Goal: Communication & Community: Answer question/provide support

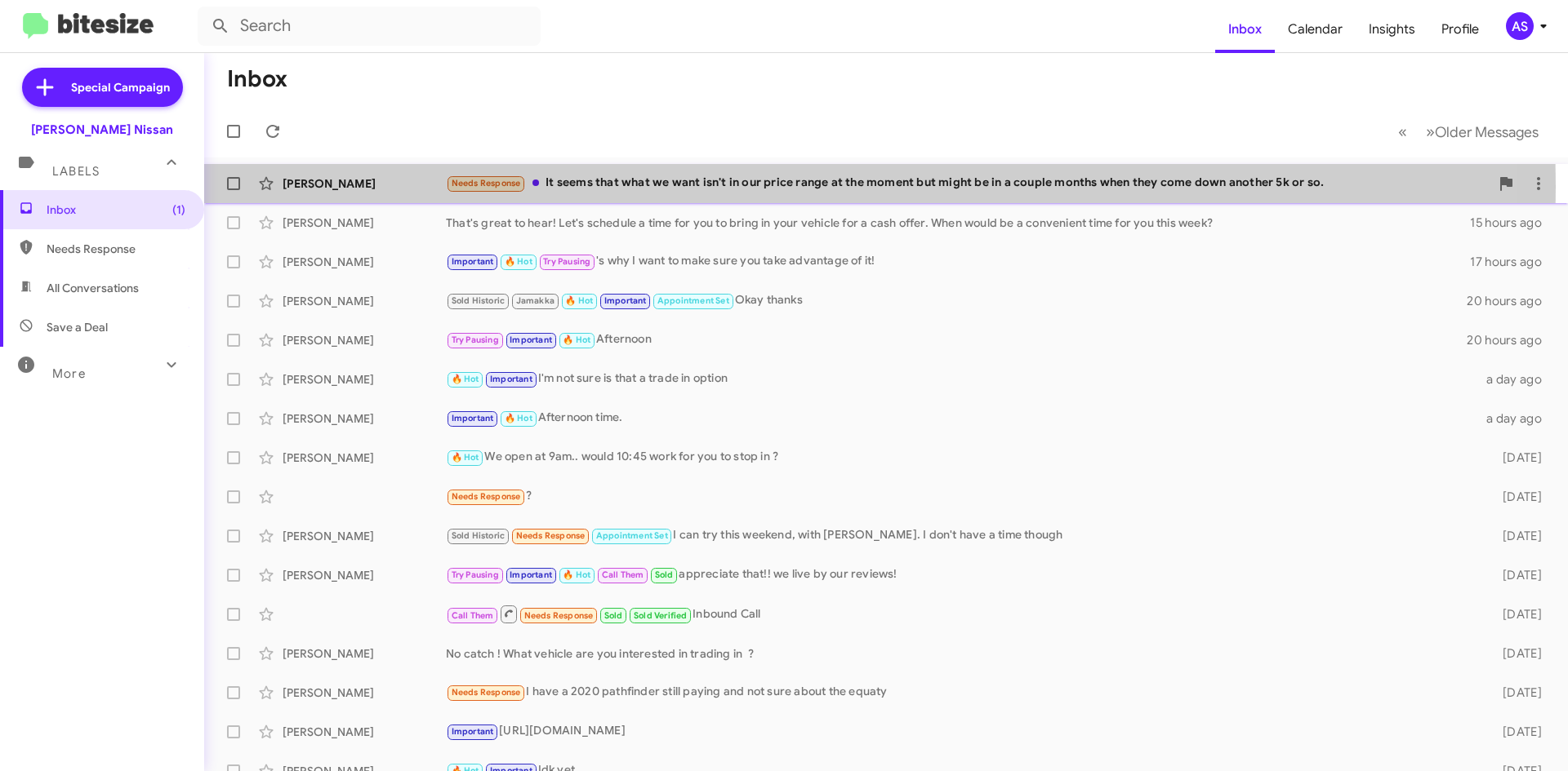
drag, startPoint x: 602, startPoint y: 187, endPoint x: 603, endPoint y: 196, distance: 9.1
click at [603, 188] on div "Needs Response It seems that what we want isn't in our price range at the momen…" at bounding box center [968, 183] width 1044 height 18
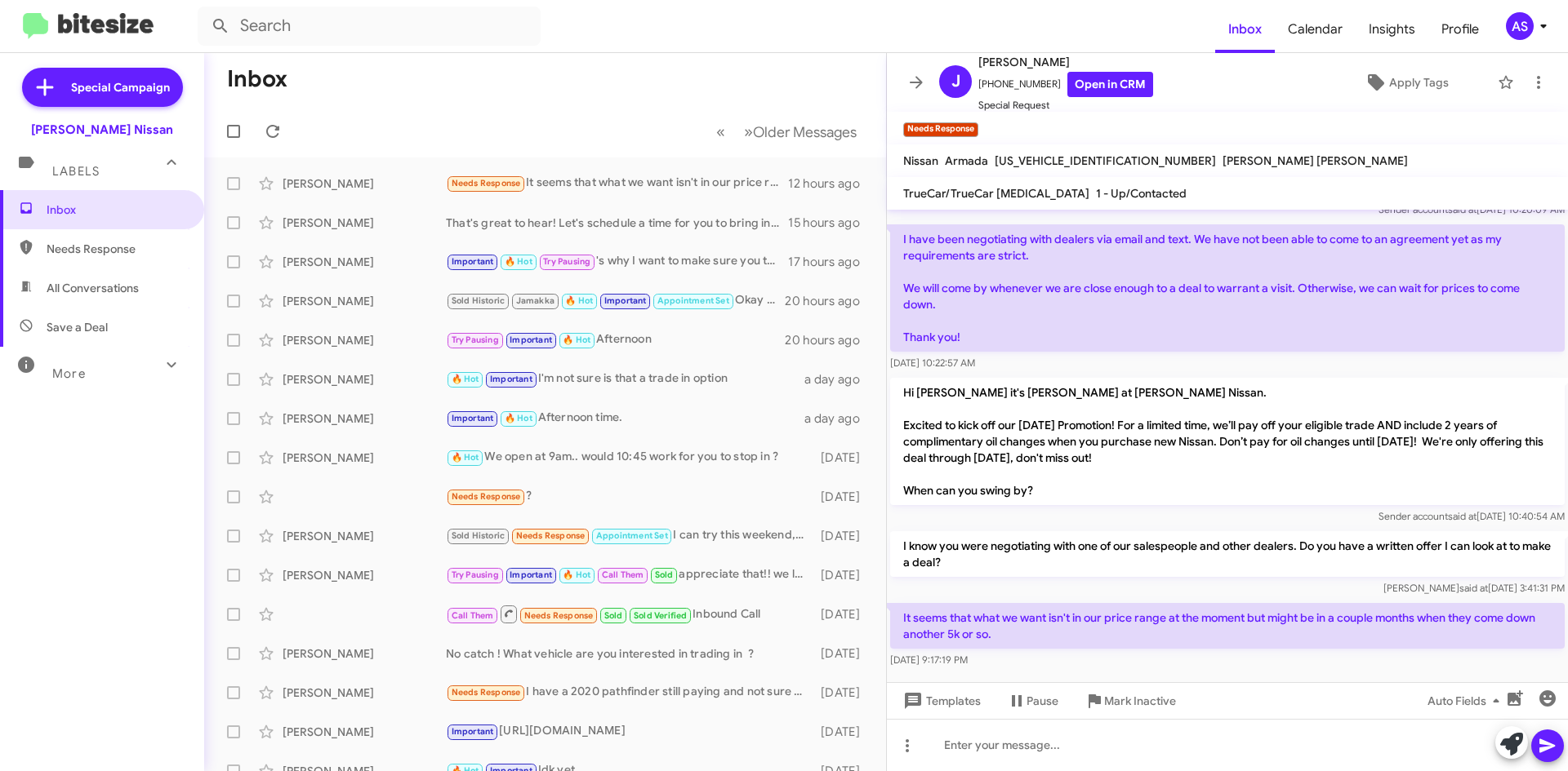
scroll to position [70, 0]
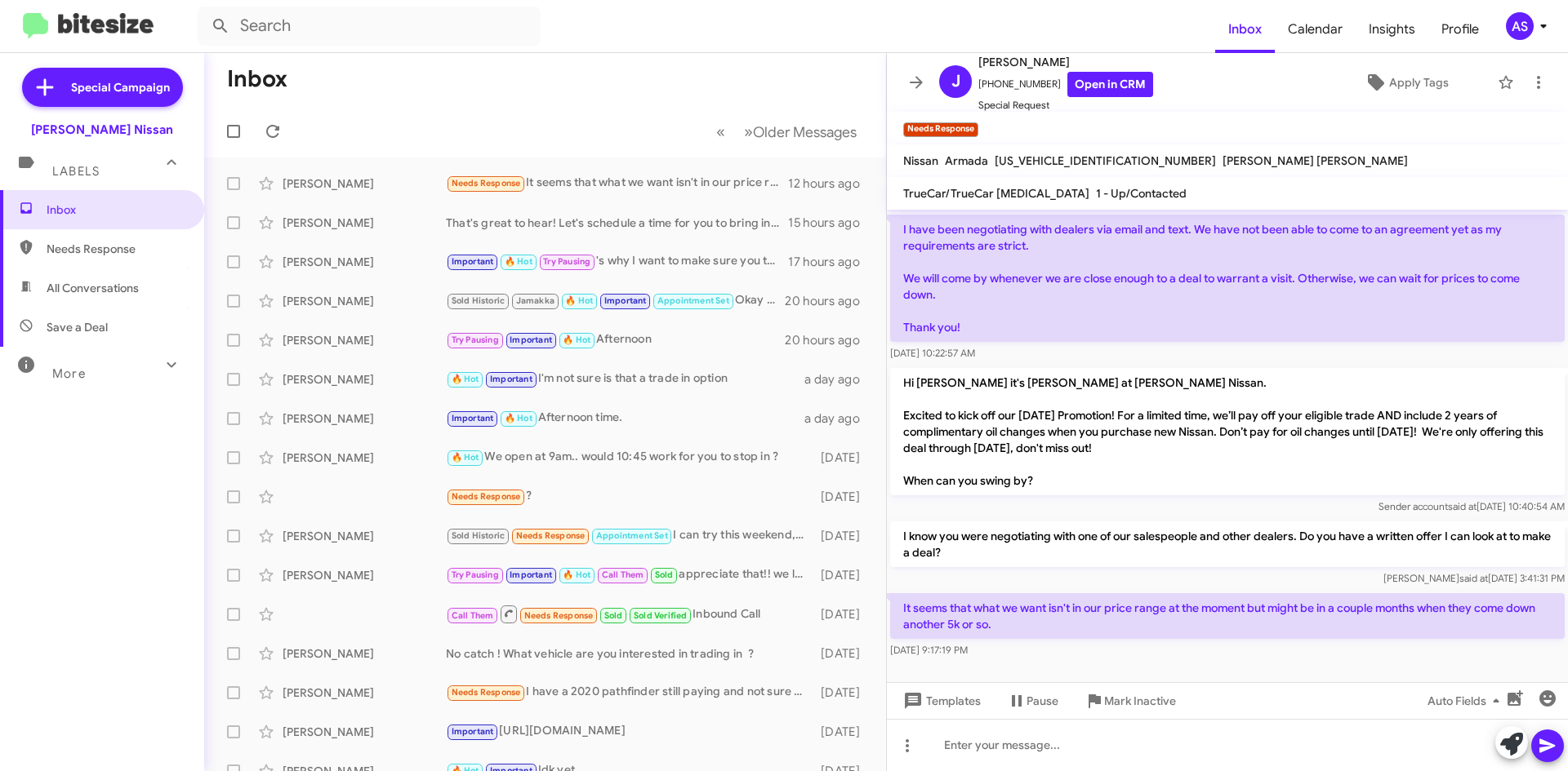
click at [1092, 659] on div "It seems that what we want isn't in our price range at the moment but might be …" at bounding box center [1227, 626] width 681 height 72
click at [1139, 680] on div at bounding box center [1227, 672] width 681 height 20
drag, startPoint x: 1150, startPoint y: 656, endPoint x: 1217, endPoint y: 665, distance: 67.6
click at [1156, 658] on div "[DATE] 9:17:19 PM" at bounding box center [1227, 651] width 674 height 17
click at [1217, 665] on div at bounding box center [1227, 672] width 681 height 20
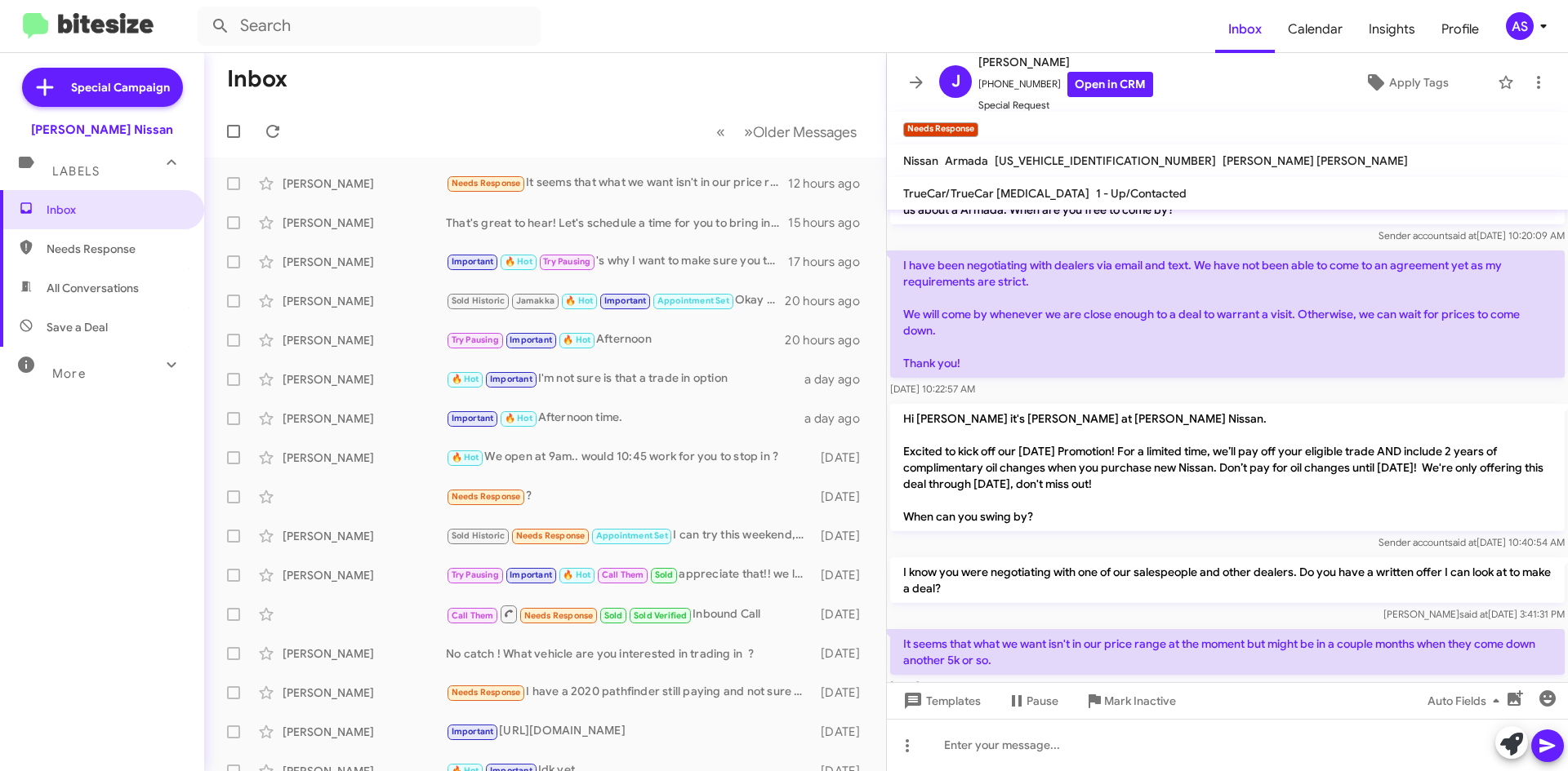
scroll to position [0, 0]
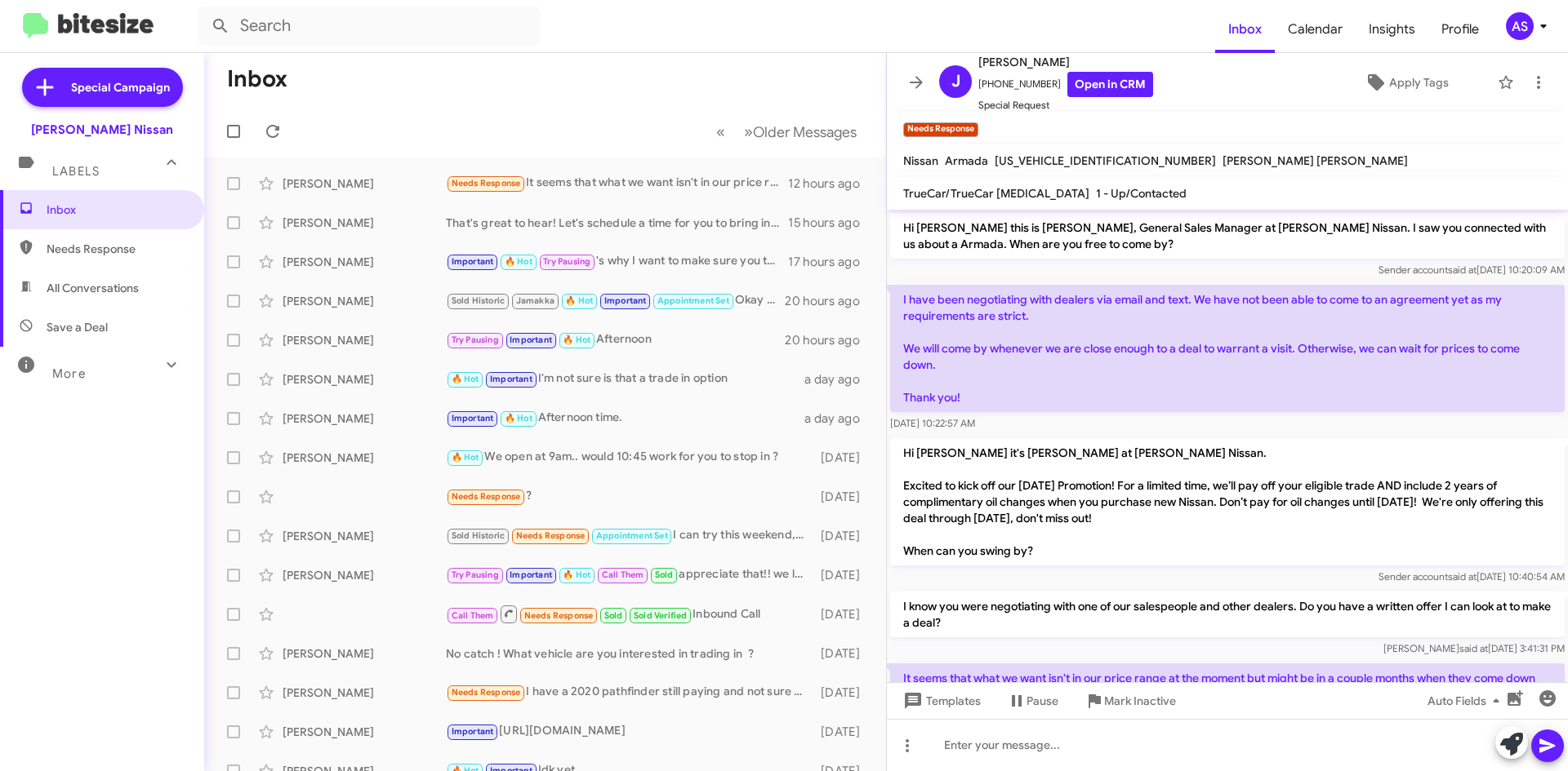
click at [1252, 421] on div "[DATE] 10:22:57 AM" at bounding box center [1227, 424] width 674 height 17
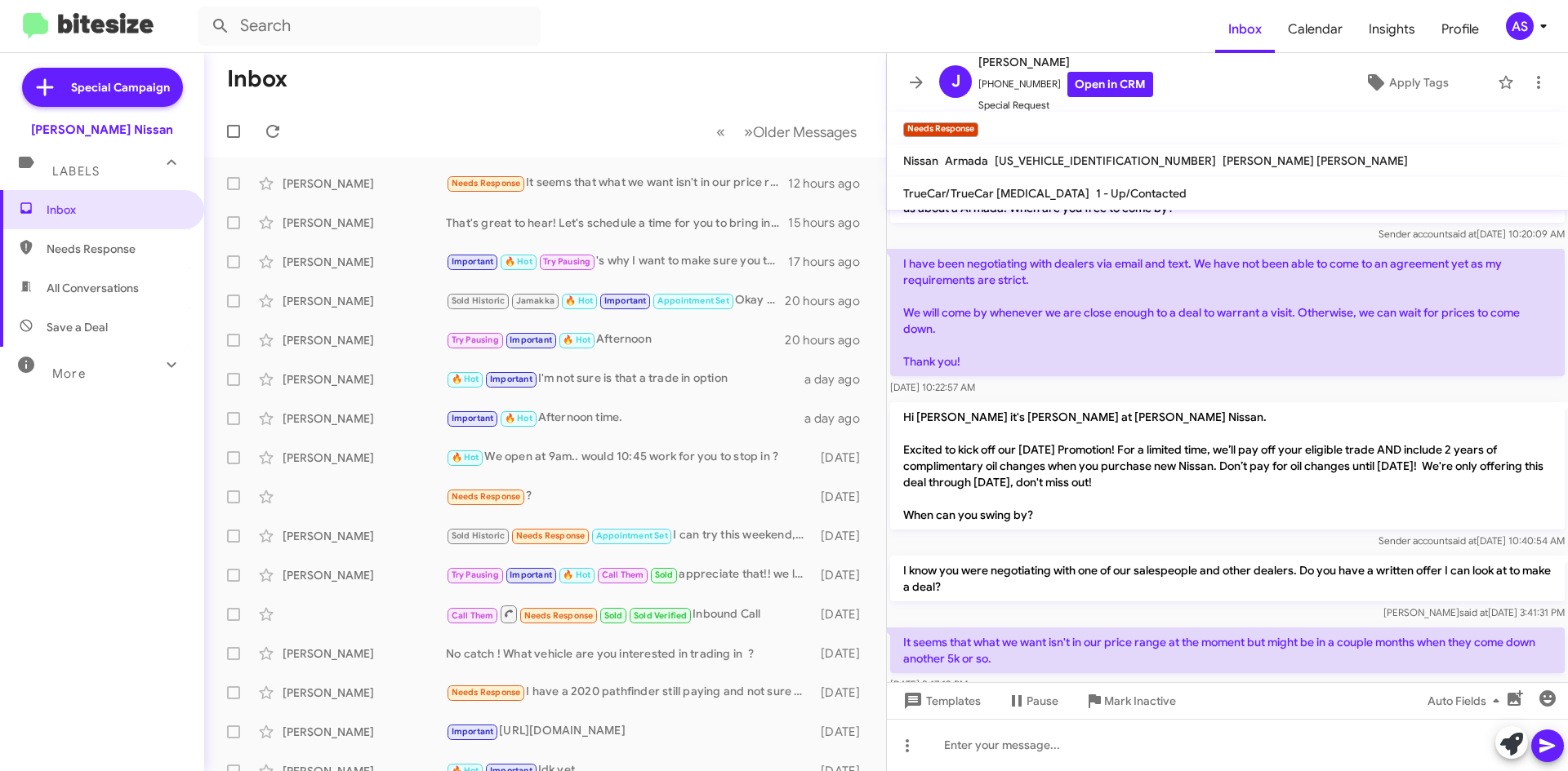
scroll to position [70, 0]
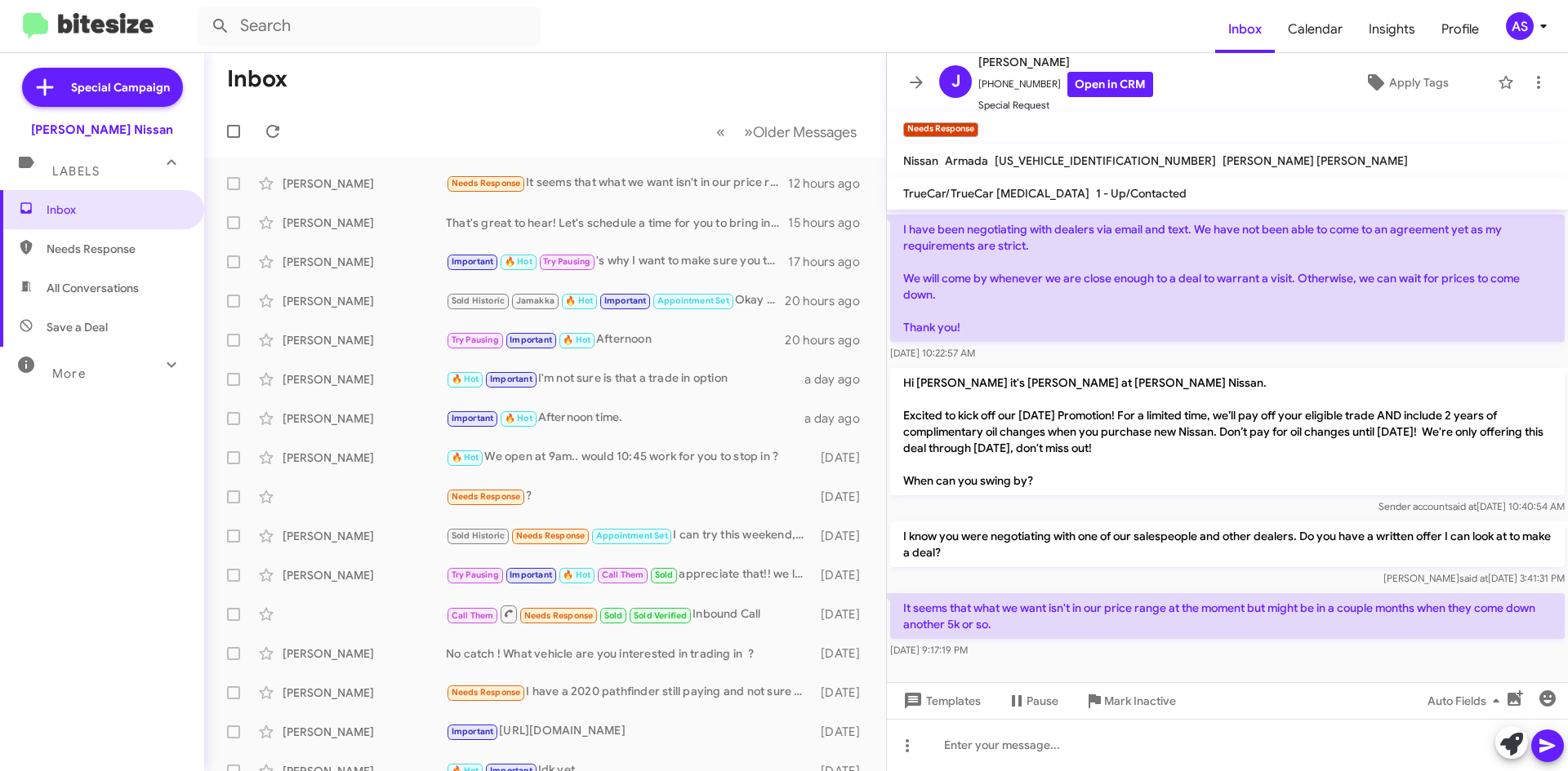
click at [1211, 654] on div "[DATE] 9:17:19 PM" at bounding box center [1227, 651] width 674 height 17
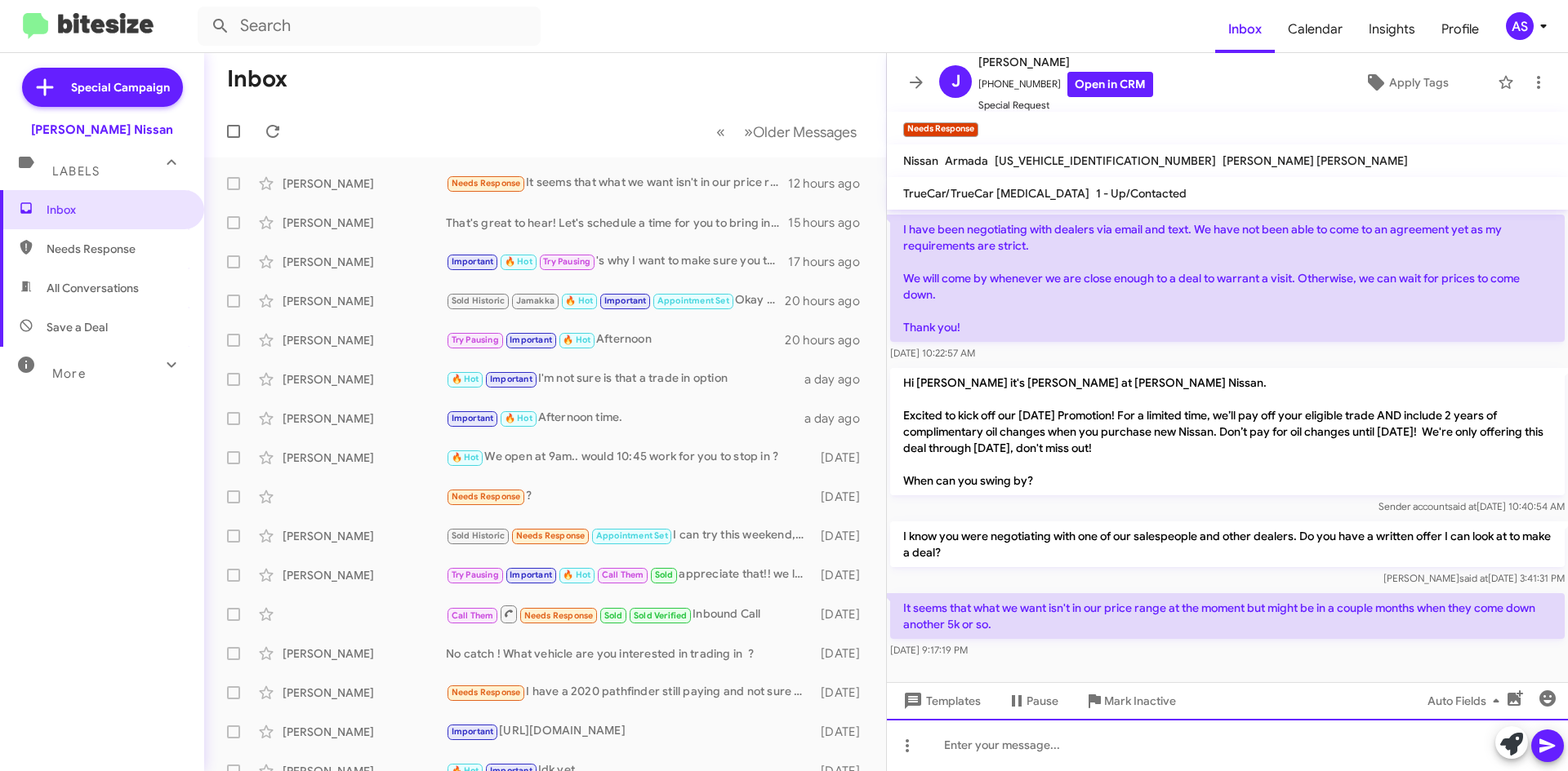
click at [1148, 758] on div at bounding box center [1227, 745] width 681 height 52
click at [1104, 758] on div at bounding box center [1227, 745] width 681 height 52
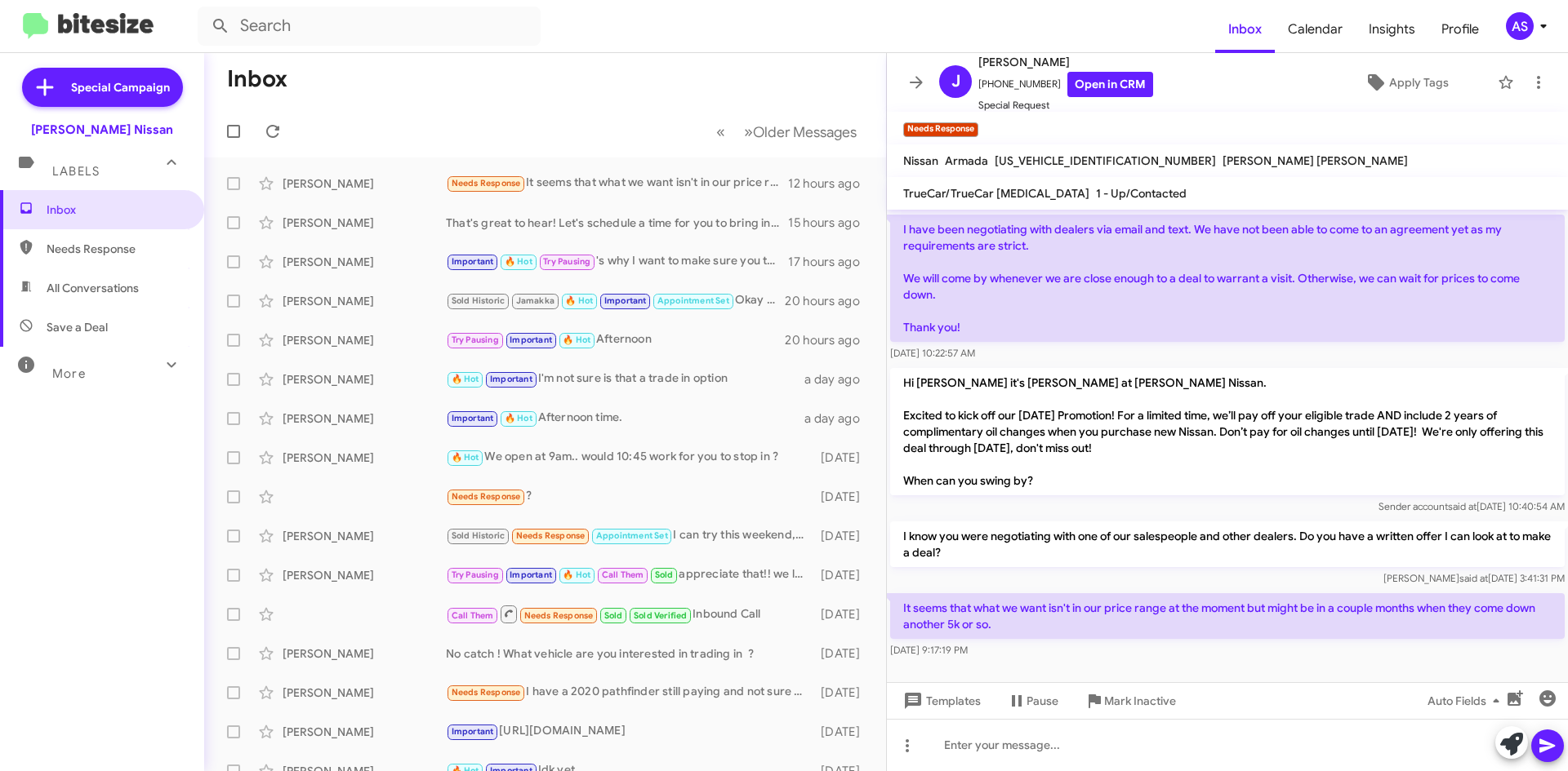
click at [1237, 657] on div "[DATE] 9:17:19 PM" at bounding box center [1227, 651] width 674 height 17
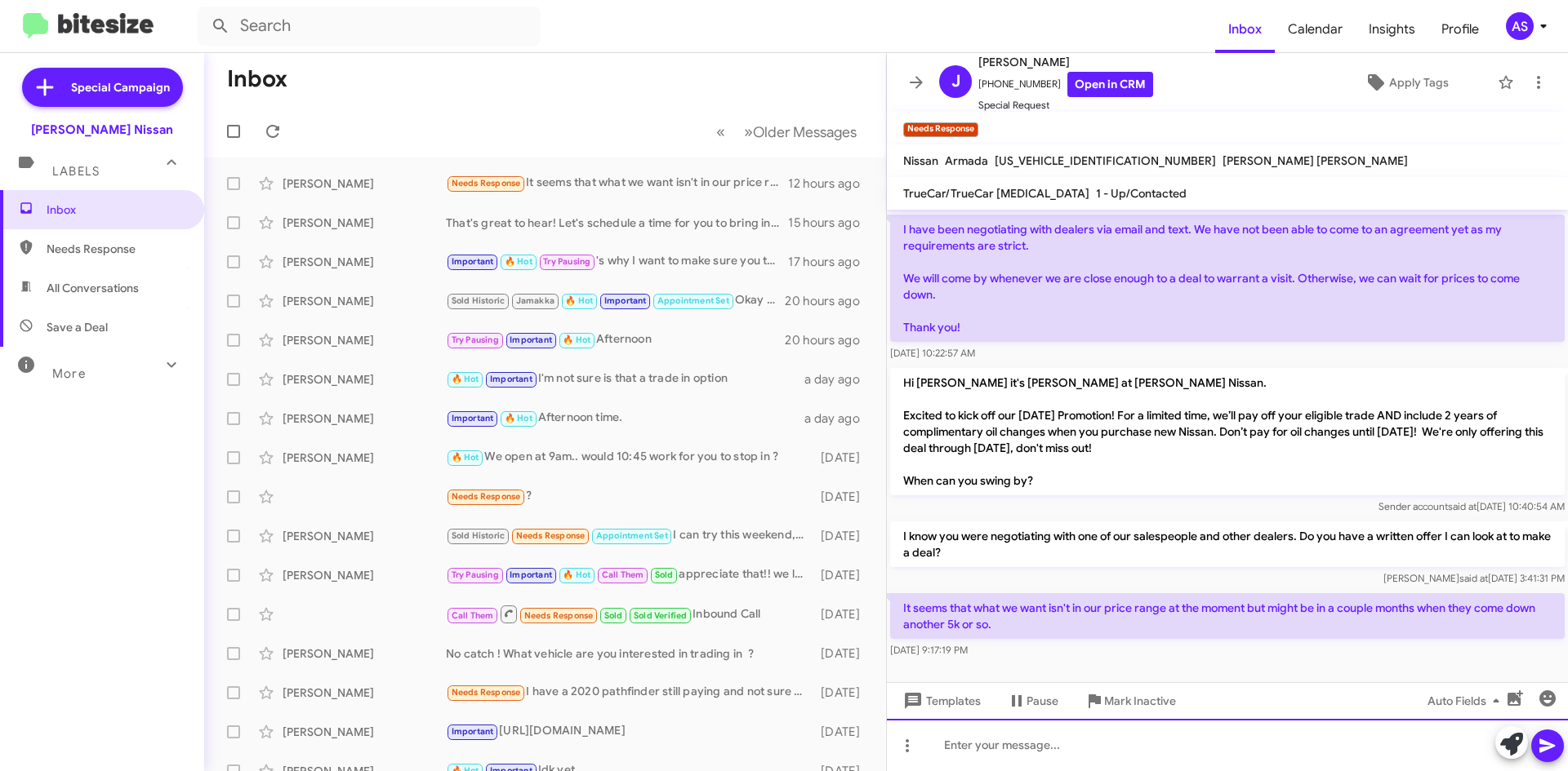
click at [1148, 755] on div at bounding box center [1227, 745] width 681 height 52
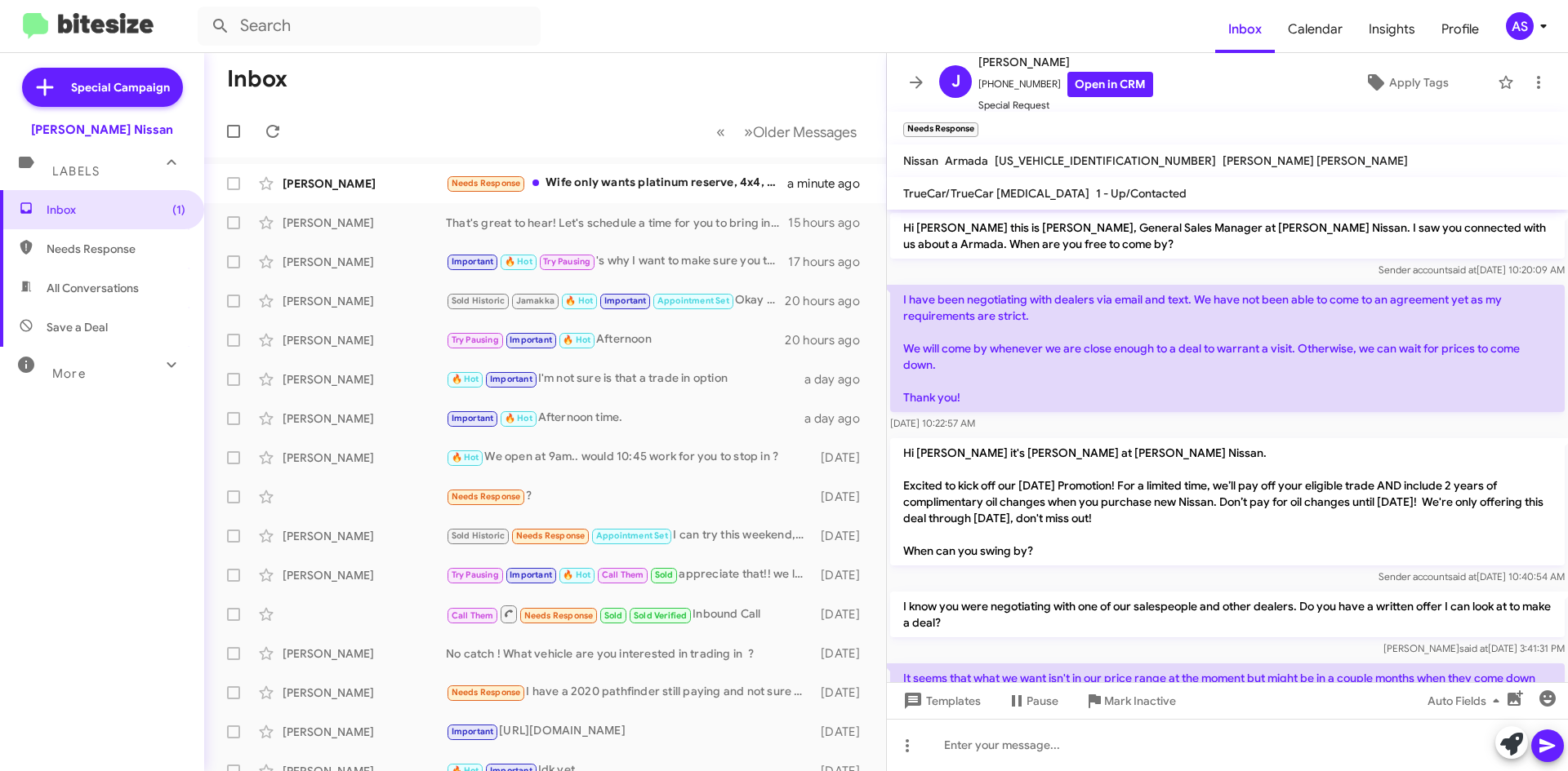
scroll to position [189, 0]
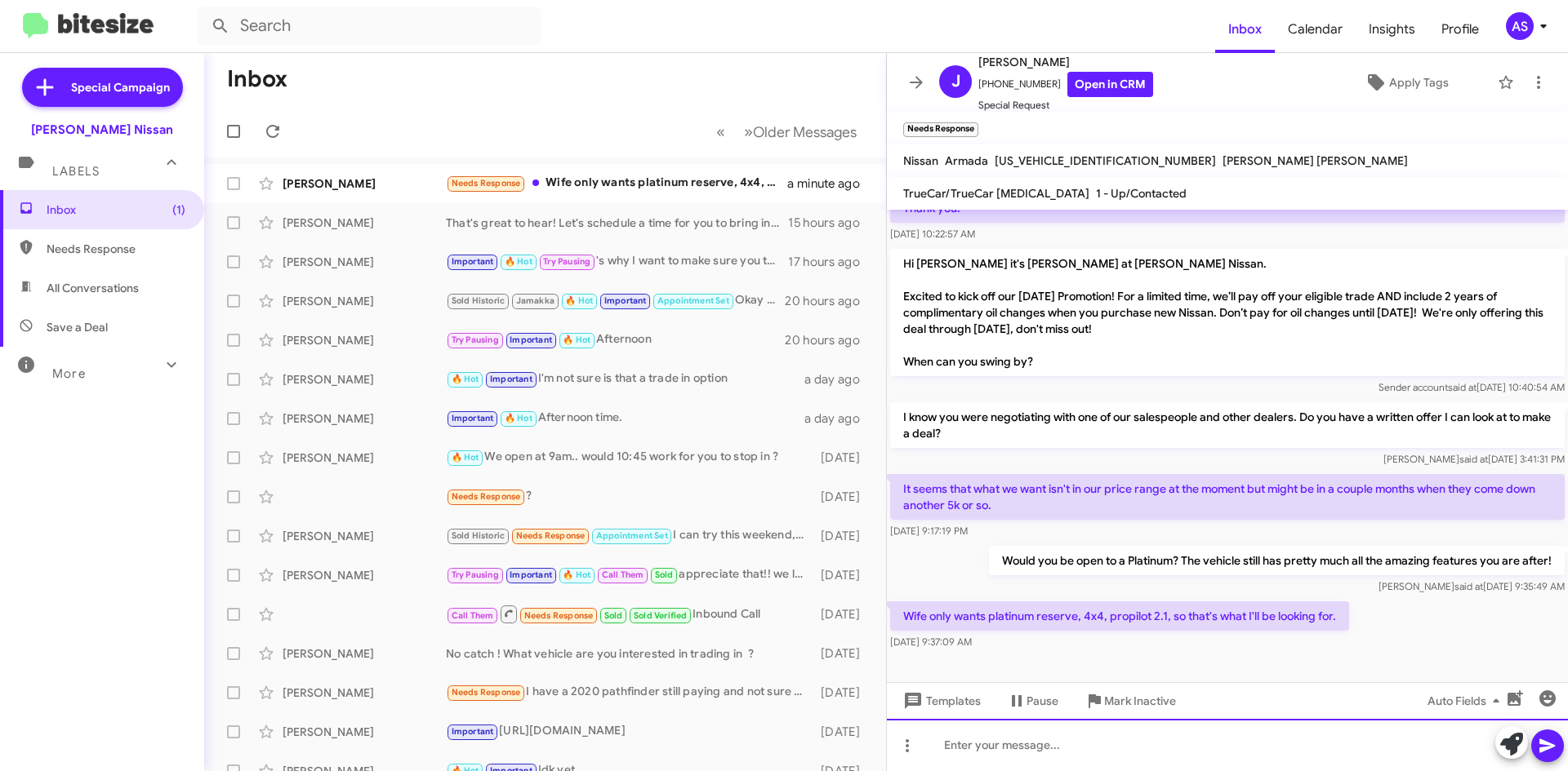
click at [957, 750] on div at bounding box center [1227, 745] width 681 height 52
click at [1147, 750] on div "It's something to consider, since it'll" at bounding box center [1227, 745] width 681 height 52
click at [1173, 731] on div "It's something to consider, since it'll" at bounding box center [1227, 745] width 681 height 52
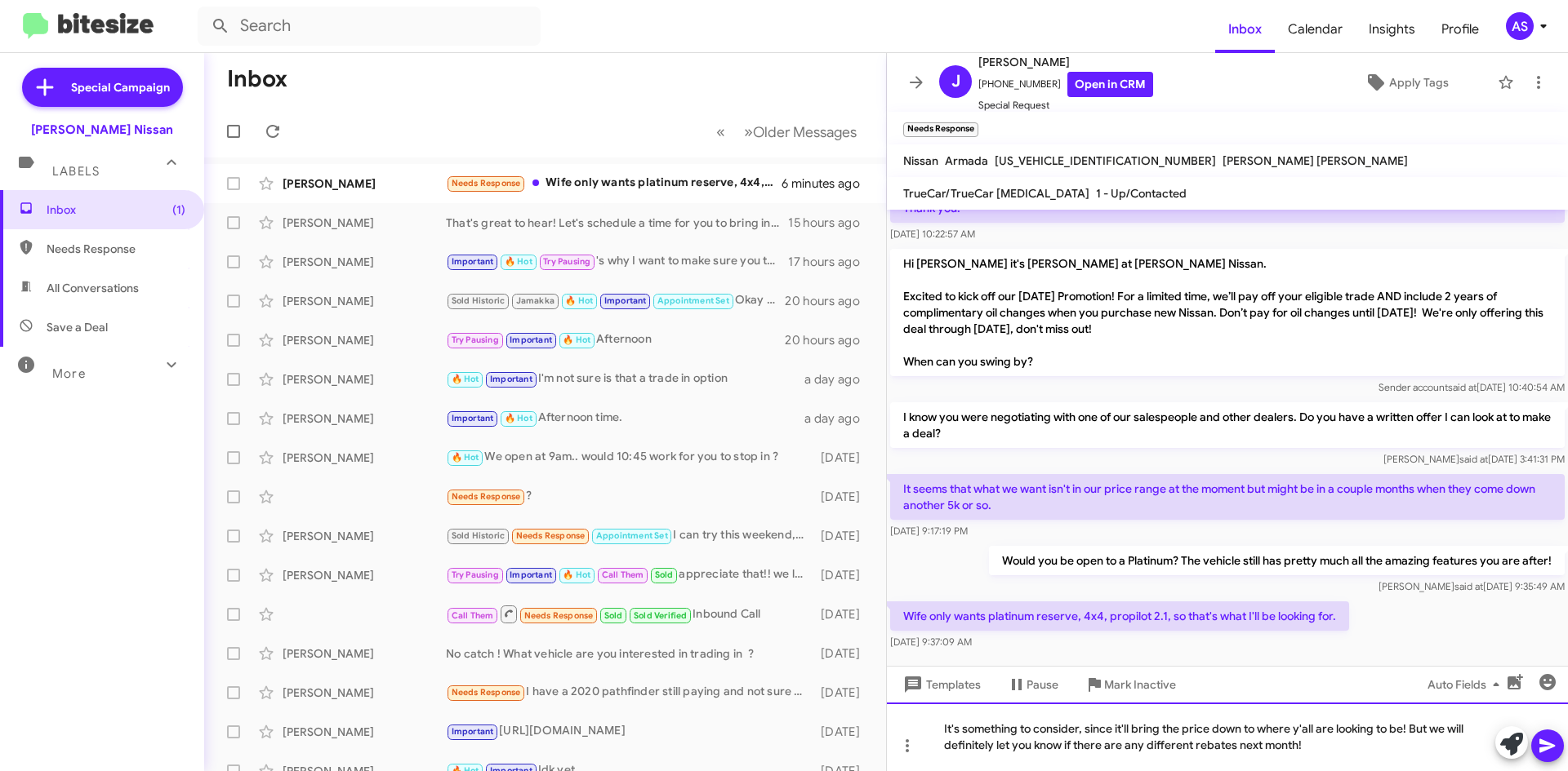
click at [1340, 738] on div "It's something to consider, since it'll bring the price down to where y'all are…" at bounding box center [1227, 737] width 681 height 69
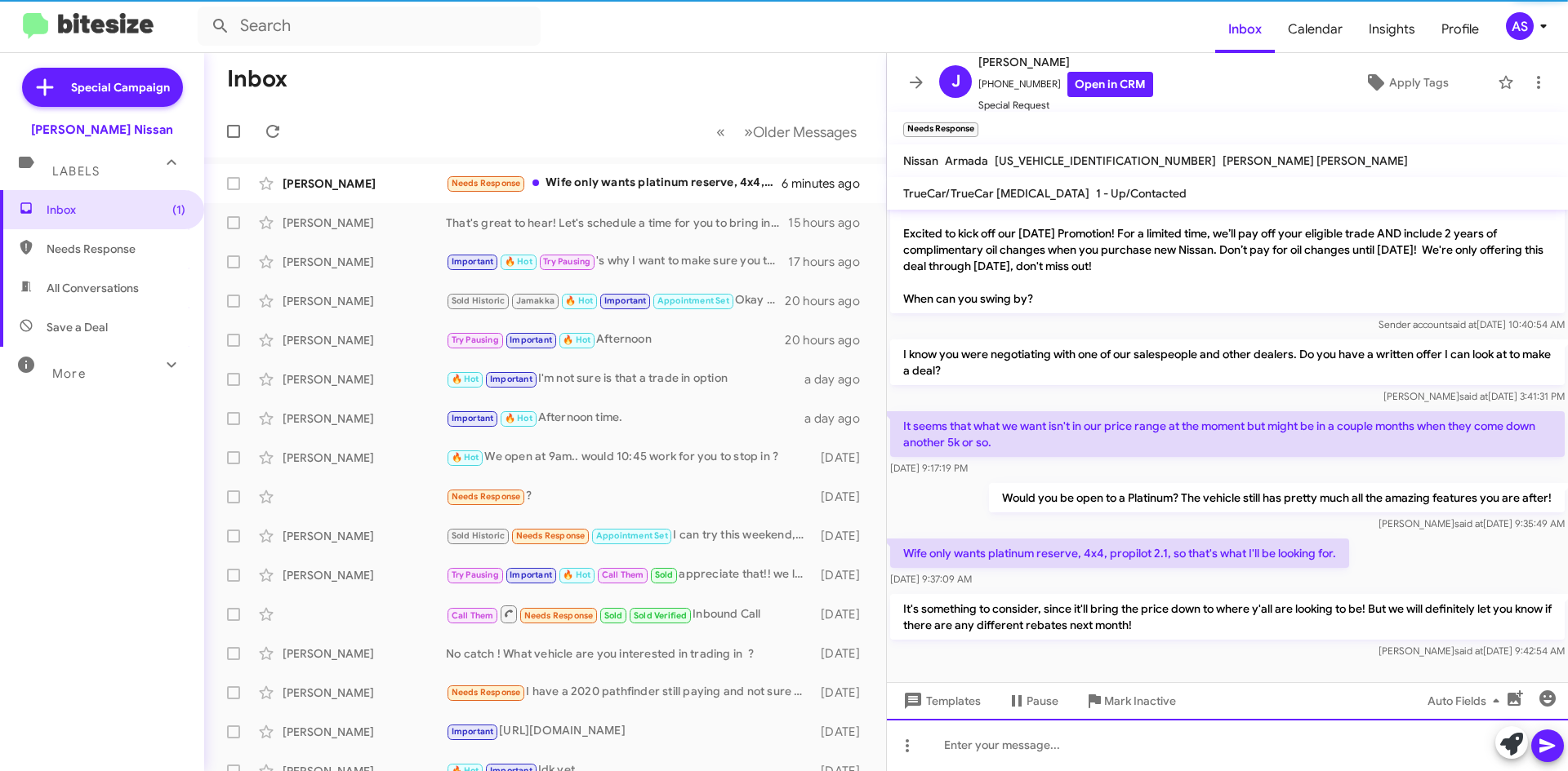
scroll to position [265, 0]
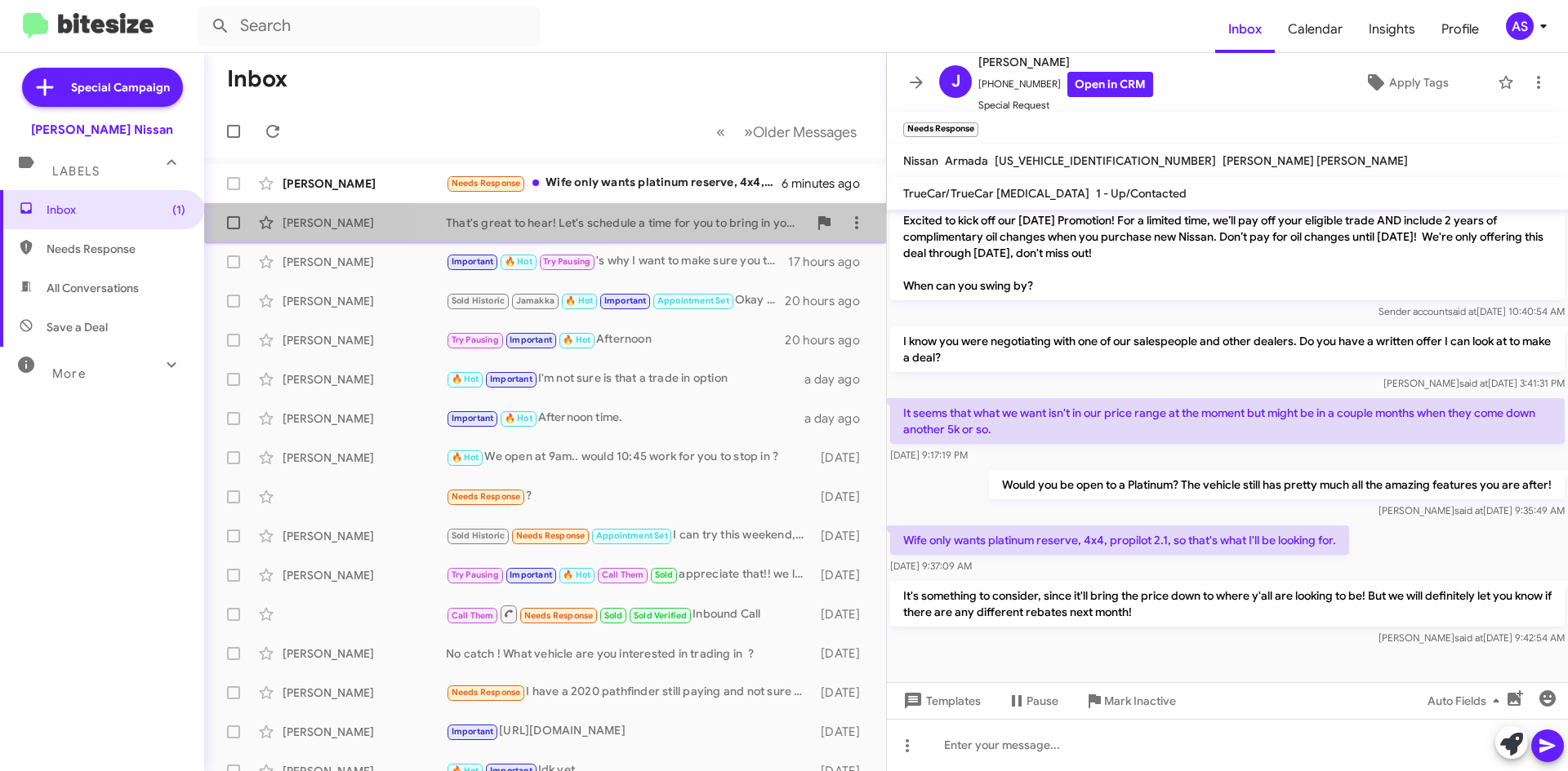
click at [697, 228] on div "That's great to hear! Let's schedule a time for you to bring in your vehicle fo…" at bounding box center [627, 223] width 361 height 17
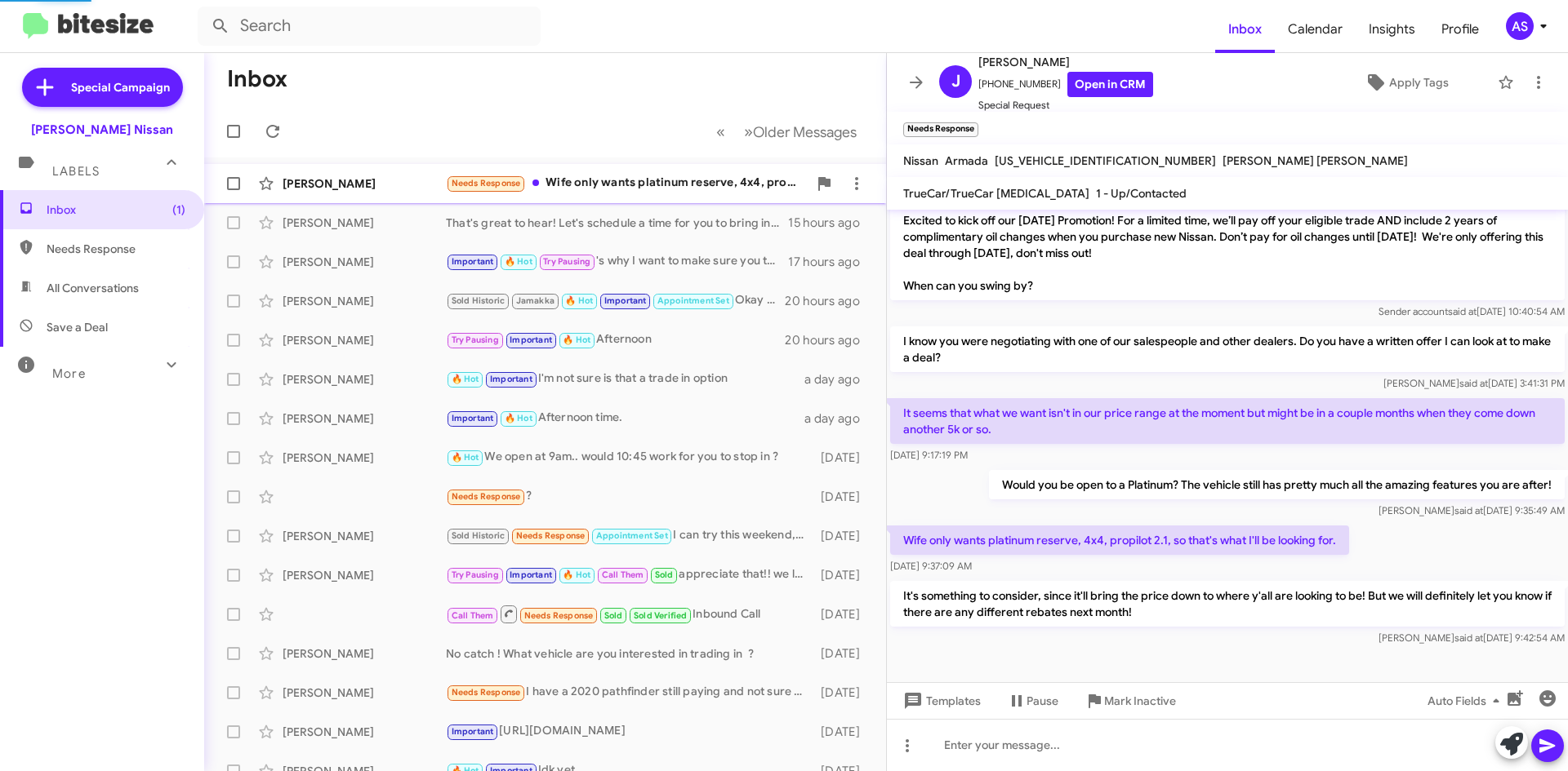
click at [672, 197] on div "[PERSON_NAME] Needs Response Wife only wants platinum reserve, 4x4, propilot 2.…" at bounding box center [546, 183] width 656 height 33
